Goal: Find specific page/section: Find specific page/section

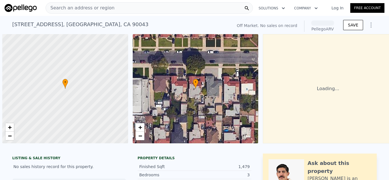
scroll to position [0, 2]
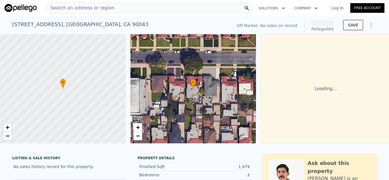
click at [152, 8] on div "Search an address or region" at bounding box center [150, 7] width 208 height 11
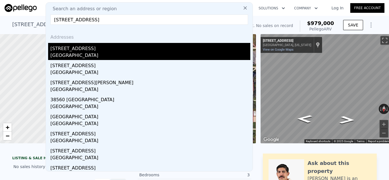
type input "[STREET_ADDRESS]"
click at [112, 52] on div "[GEOGRAPHIC_DATA]" at bounding box center [150, 56] width 200 height 8
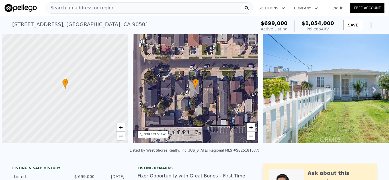
scroll to position [0, 2]
